Goal: Task Accomplishment & Management: Manage account settings

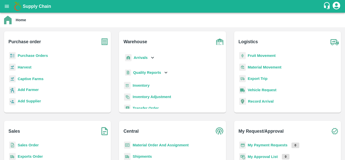
click at [36, 57] on b "Purchase Orders" at bounding box center [33, 56] width 30 height 4
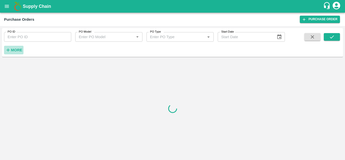
click at [15, 52] on strong "More" at bounding box center [16, 50] width 11 height 4
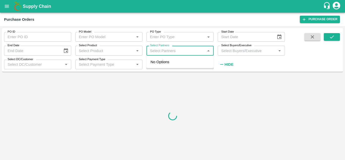
click at [167, 52] on input "Select Partners" at bounding box center [176, 50] width 56 height 7
paste input "7349369169"
type input "7349369169"
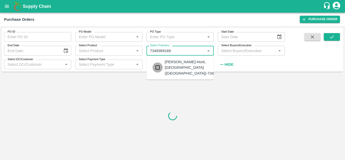
click at [159, 64] on input "checkbox" at bounding box center [158, 67] width 10 height 10
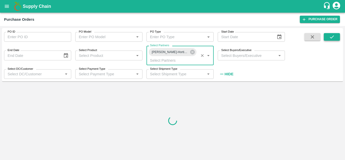
click at [331, 37] on icon "submit" at bounding box center [332, 37] width 6 height 6
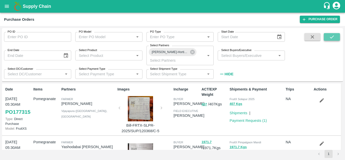
click at [331, 37] on icon "submit" at bounding box center [332, 37] width 6 height 6
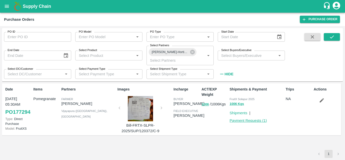
click at [255, 121] on link "Payment Requests ( 1 )" at bounding box center [248, 120] width 37 height 4
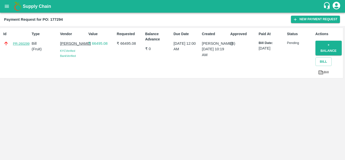
click at [18, 42] on link "PR-260299" at bounding box center [21, 43] width 17 height 5
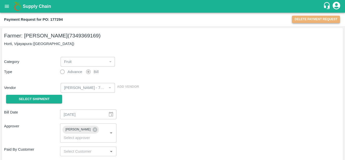
click at [308, 19] on button "Delete Payment Request" at bounding box center [316, 19] width 48 height 7
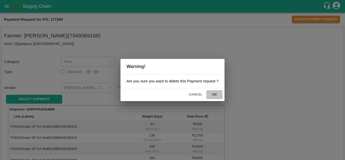
click at [213, 94] on button "ok" at bounding box center [214, 94] width 16 height 9
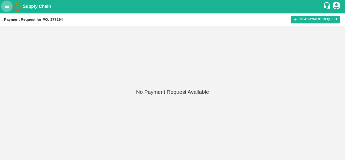
click at [4, 7] on button "open drawer" at bounding box center [7, 7] width 12 height 12
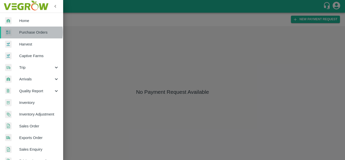
click at [27, 32] on span "Purchase Orders" at bounding box center [39, 33] width 40 height 6
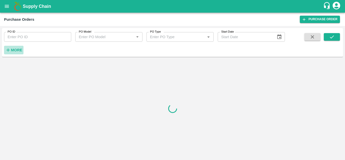
click at [12, 48] on strong "More" at bounding box center [16, 50] width 11 height 4
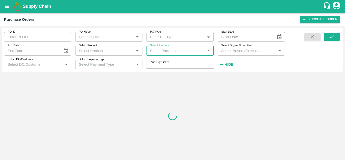
click at [169, 51] on input "Select Partners" at bounding box center [176, 50] width 56 height 7
paste input "7349369169"
type input "7349369169"
click at [157, 70] on div "PO ID PO ID PO Model PO Model   * PO Type PO Type   * Start Date Start Date End…" at bounding box center [172, 50] width 341 height 44
click at [163, 51] on input "Select Partners" at bounding box center [176, 50] width 56 height 7
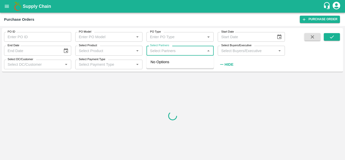
paste input "7349369169"
type input "7349369169"
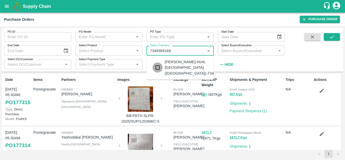
click at [158, 66] on input "checkbox" at bounding box center [158, 67] width 10 height 10
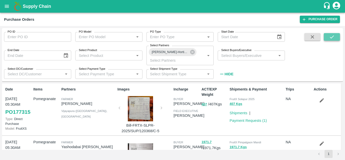
click at [337, 35] on button "submit" at bounding box center [332, 37] width 16 height 8
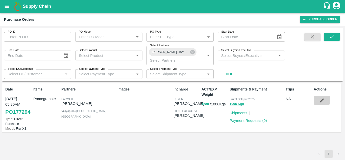
click at [321, 101] on icon "button" at bounding box center [322, 100] width 4 height 4
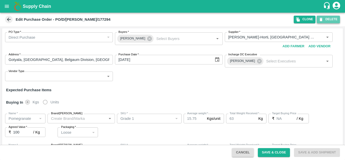
click at [329, 21] on button "DELETE" at bounding box center [328, 19] width 23 height 7
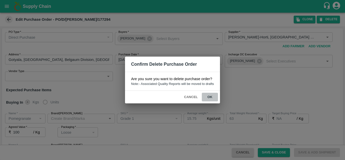
click at [210, 96] on button "ok" at bounding box center [210, 97] width 16 height 9
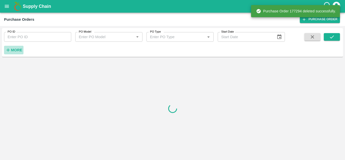
click at [10, 48] on icon "button" at bounding box center [8, 50] width 6 height 6
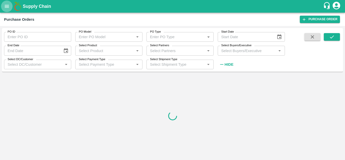
click at [8, 7] on icon "open drawer" at bounding box center [7, 6] width 4 height 3
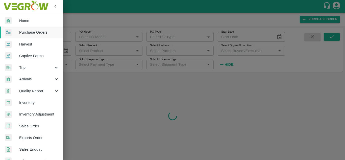
click at [71, 22] on div at bounding box center [172, 80] width 345 height 160
